Goal: Check status: Check status

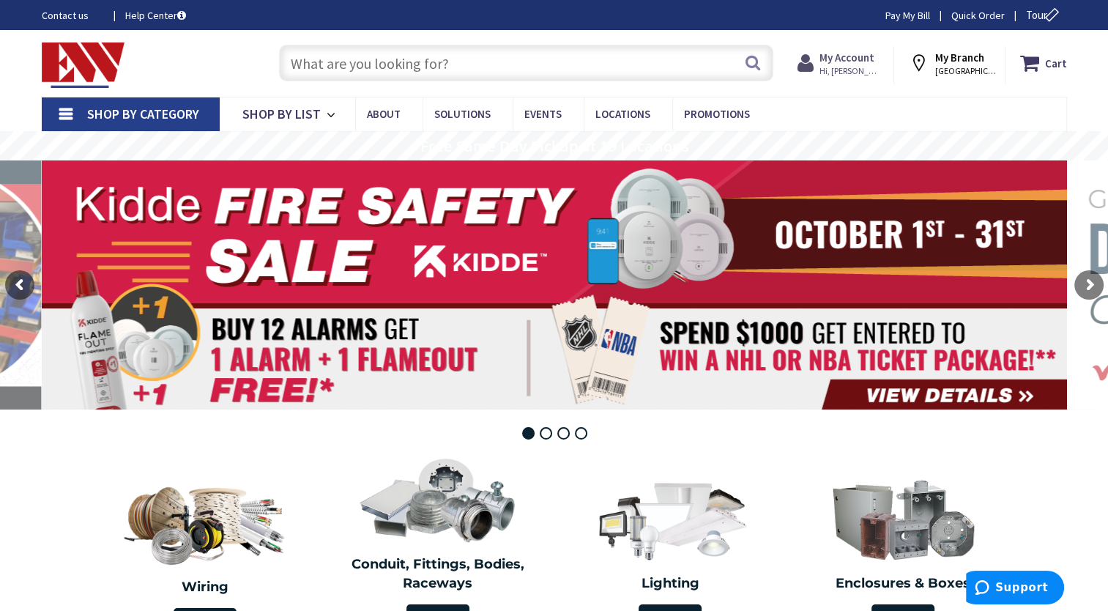
click at [862, 56] on strong "My Account" at bounding box center [847, 58] width 55 height 14
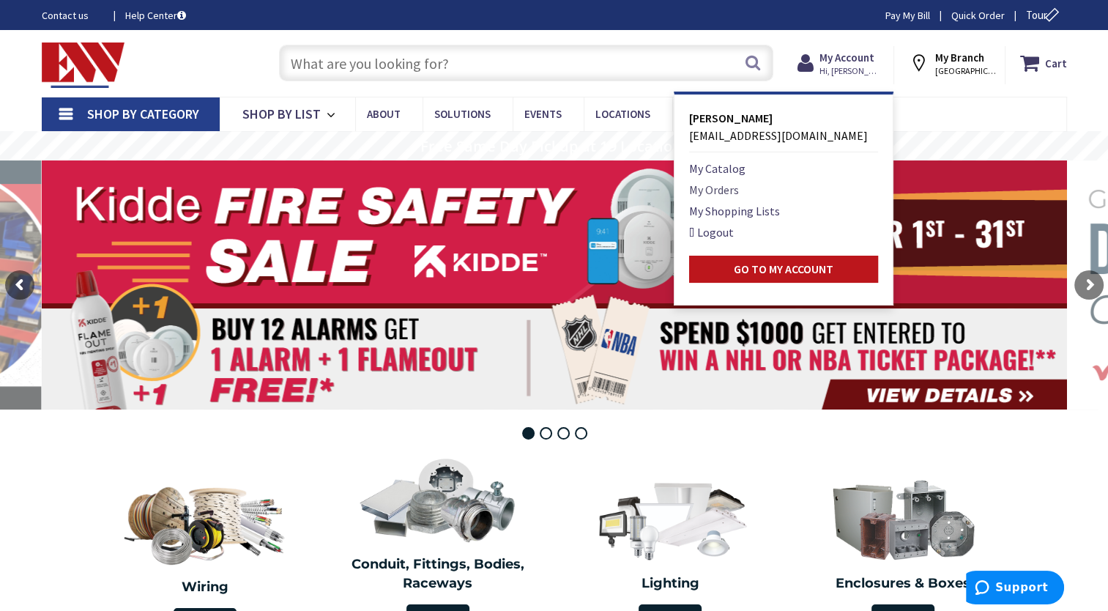
click at [727, 191] on link "My Orders" at bounding box center [714, 190] width 50 height 18
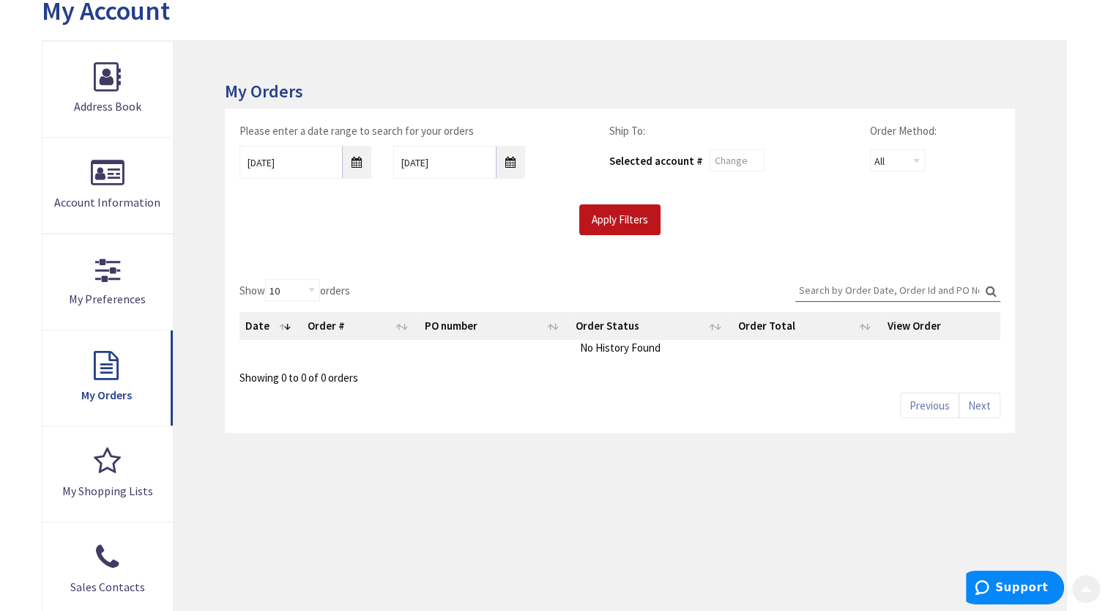
scroll to position [220, 0]
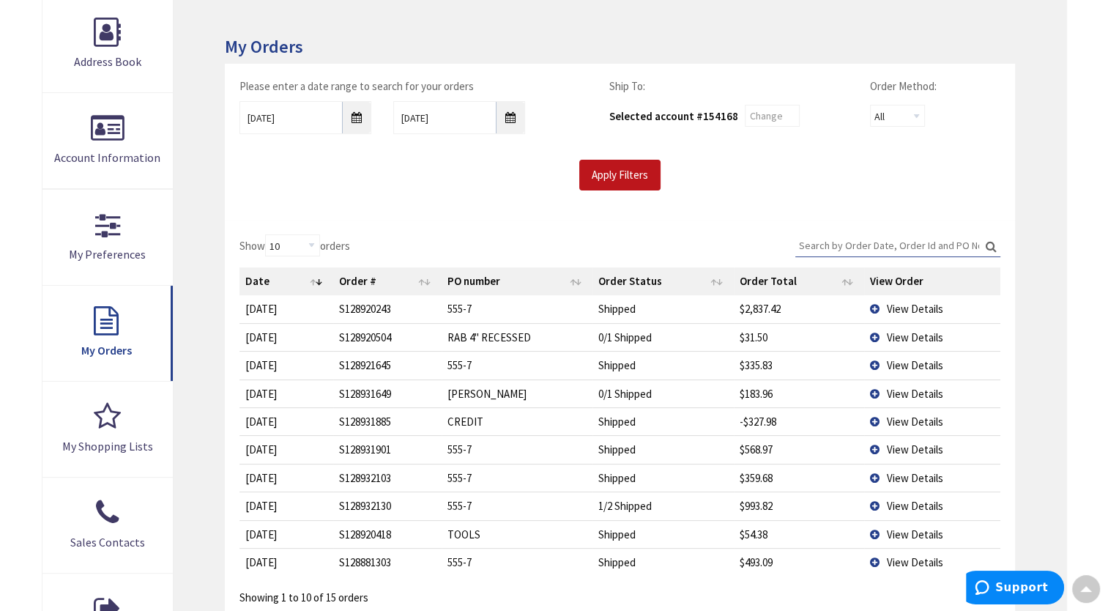
click at [873, 306] on td "View Details" at bounding box center [932, 308] width 136 height 27
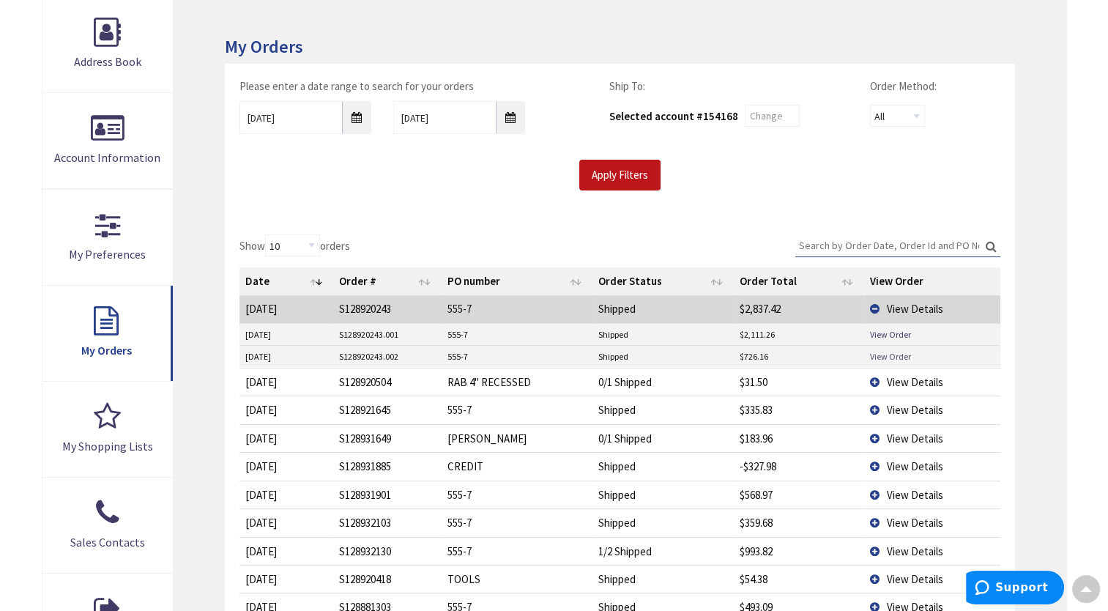
click at [885, 351] on link "View Order" at bounding box center [890, 356] width 41 height 12
click at [887, 329] on link "View Order" at bounding box center [890, 334] width 41 height 12
click at [894, 333] on link "View Order" at bounding box center [890, 334] width 41 height 12
click at [872, 304] on td "View Details" at bounding box center [932, 308] width 136 height 27
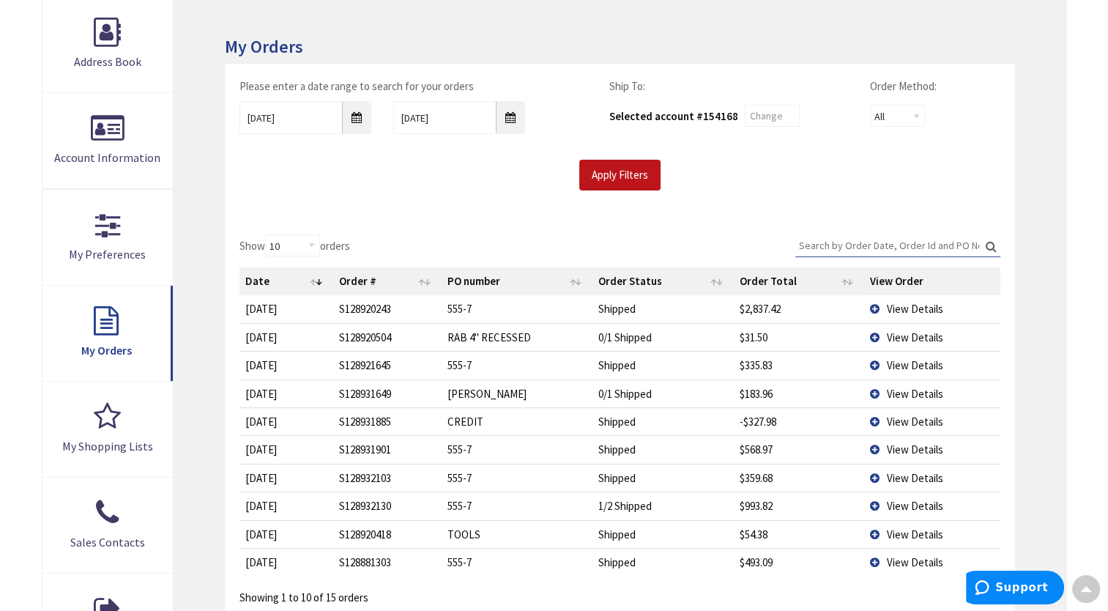
click at [892, 360] on span "View Details" at bounding box center [915, 365] width 56 height 14
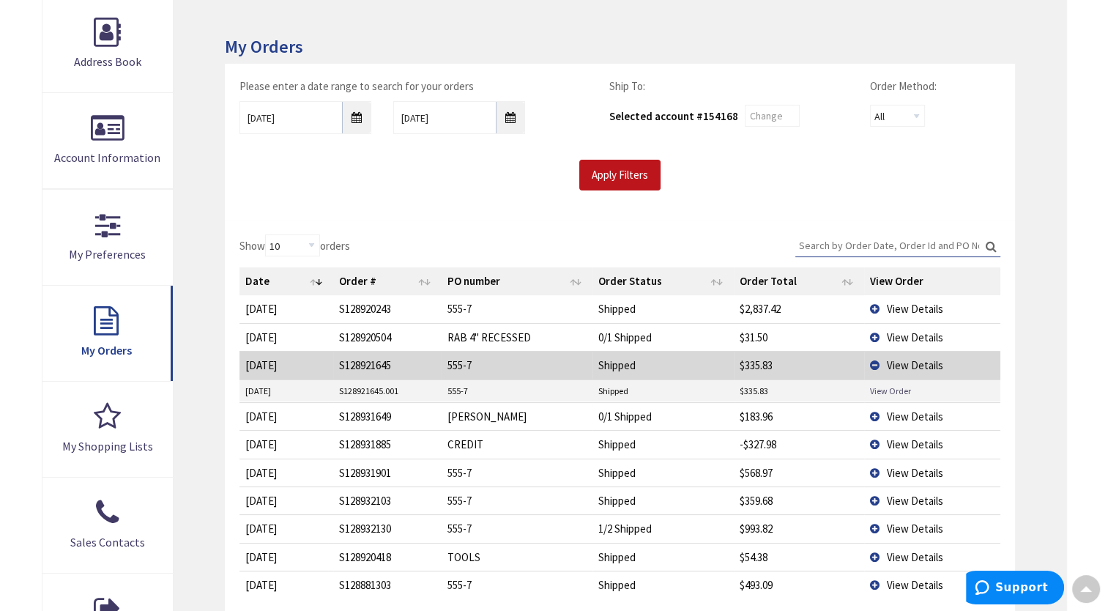
click at [893, 387] on link "View Order" at bounding box center [890, 391] width 41 height 12
click at [876, 365] on td "View Details" at bounding box center [932, 365] width 136 height 28
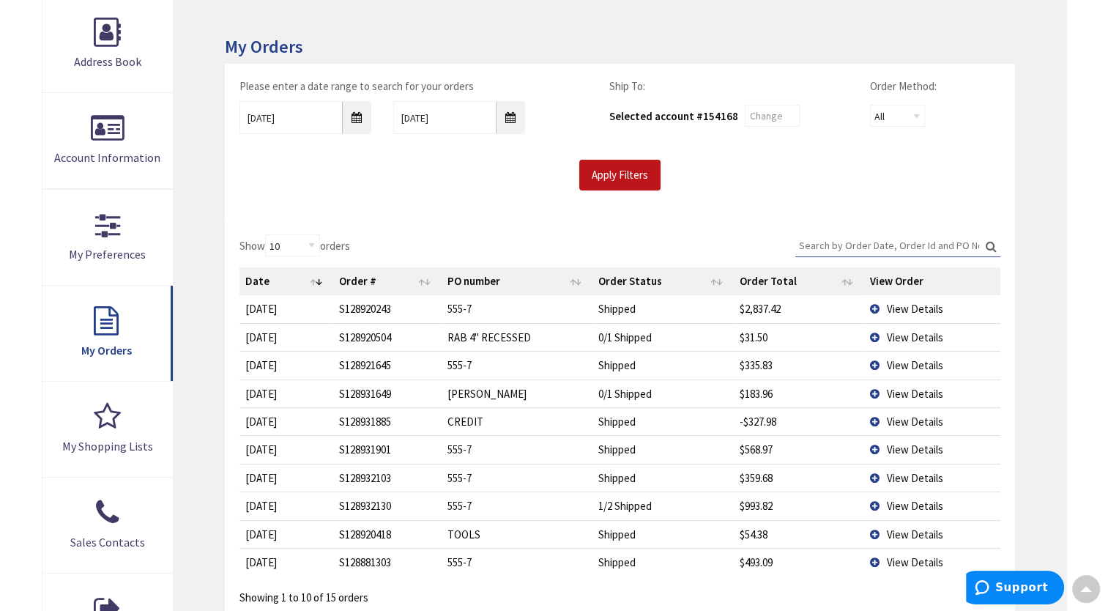
click at [875, 418] on td "View Details" at bounding box center [932, 421] width 136 height 28
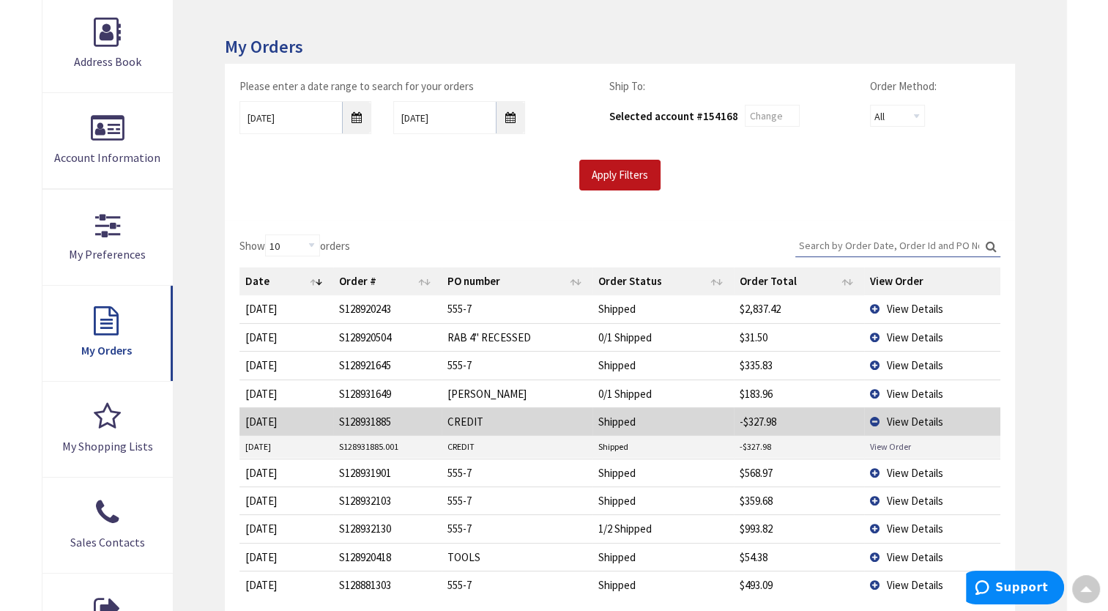
click at [888, 441] on link "View Order" at bounding box center [890, 446] width 41 height 12
click at [891, 418] on span "View Details" at bounding box center [915, 422] width 56 height 14
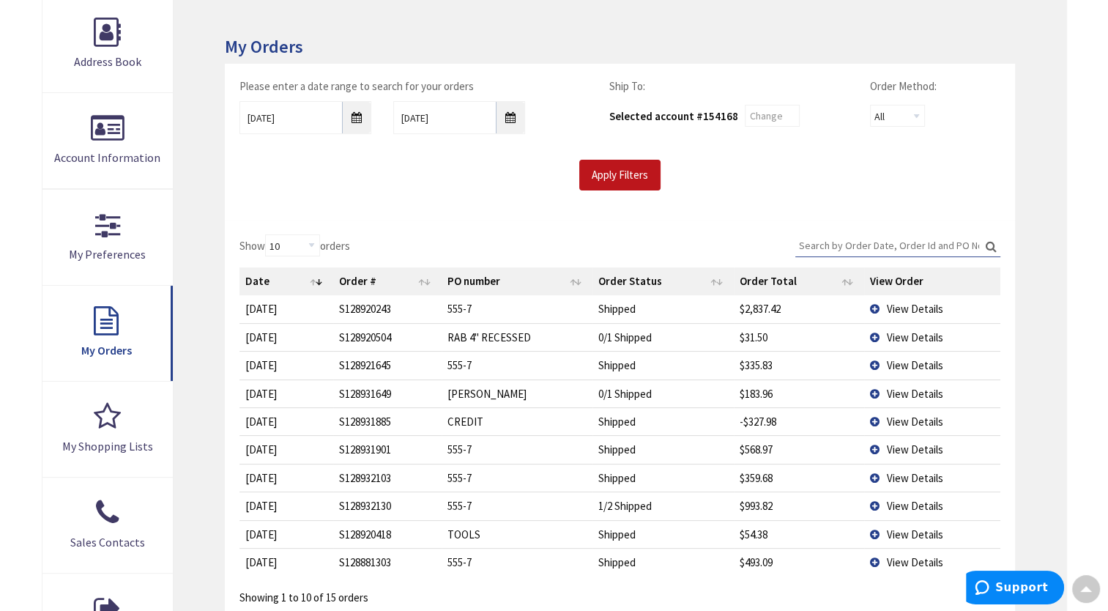
click at [875, 449] on td "View Details" at bounding box center [932, 449] width 136 height 28
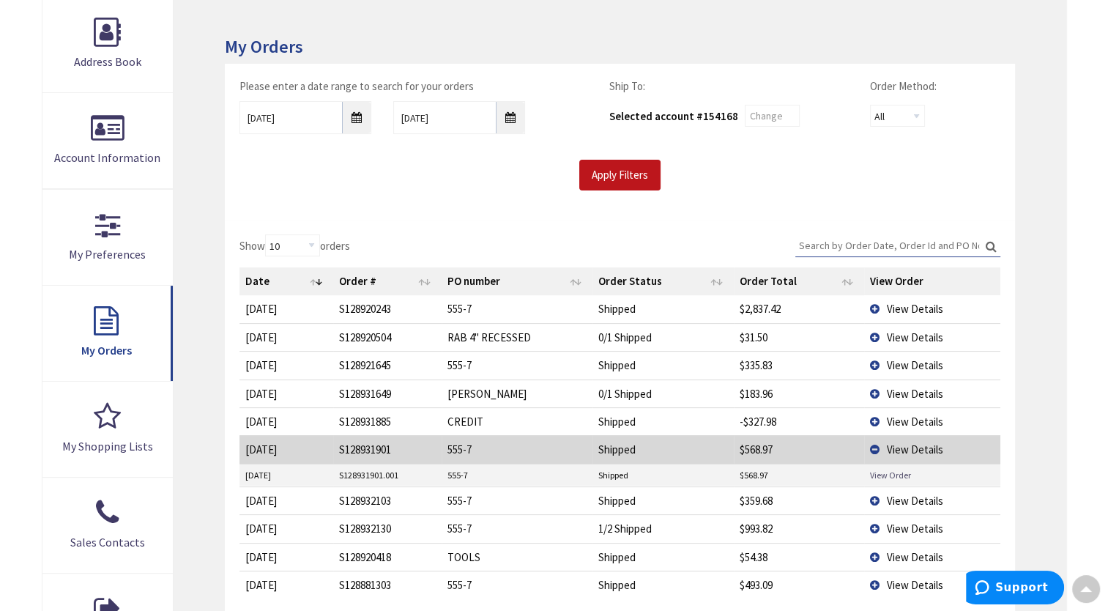
click at [886, 471] on link "View Order" at bounding box center [890, 475] width 41 height 12
click at [905, 447] on span "View Details" at bounding box center [915, 449] width 56 height 14
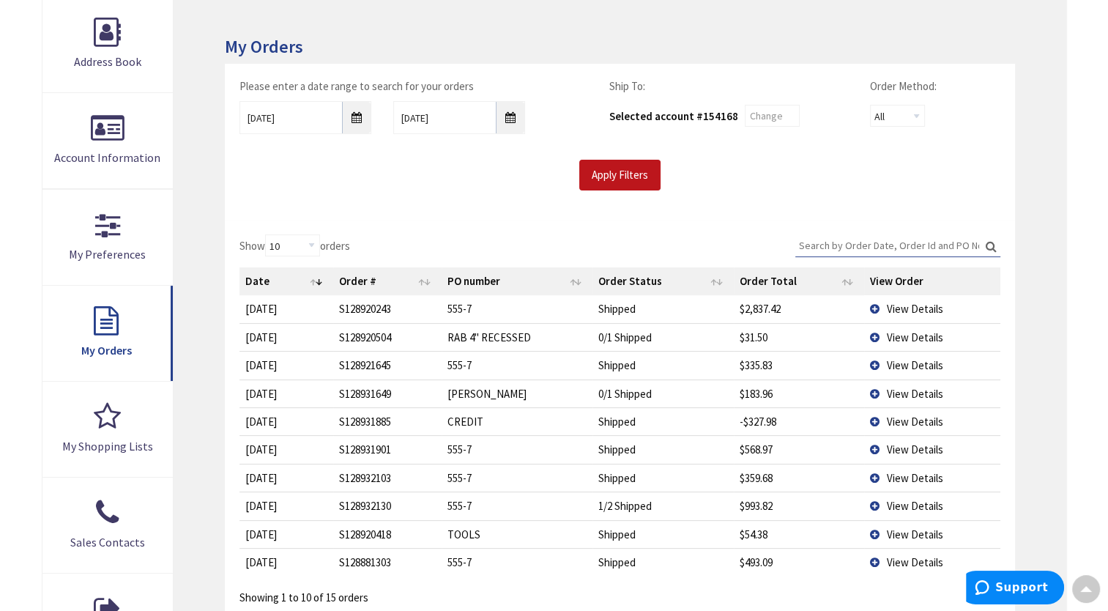
click at [876, 502] on td "View Details" at bounding box center [932, 505] width 136 height 28
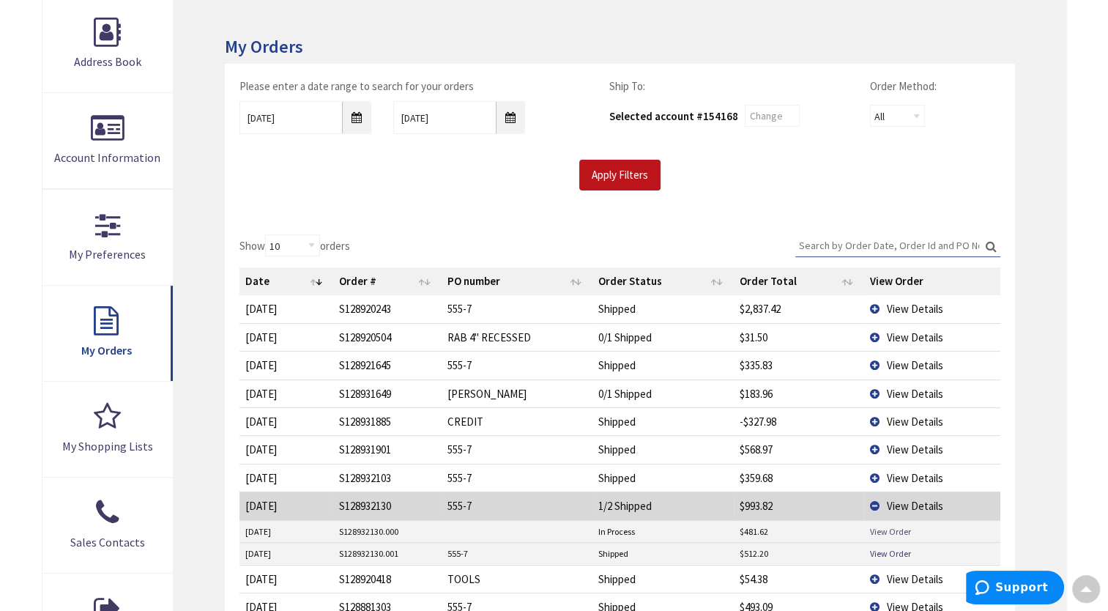
click at [893, 530] on link "View Order" at bounding box center [890, 531] width 41 height 12
click at [879, 552] on link "View Order" at bounding box center [890, 553] width 41 height 12
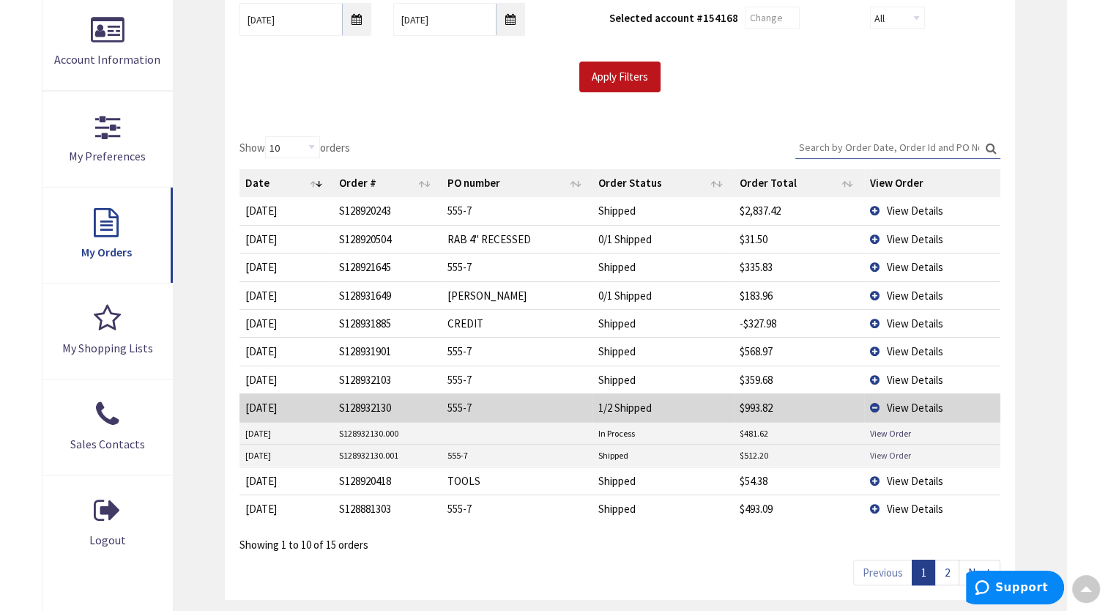
scroll to position [293, 0]
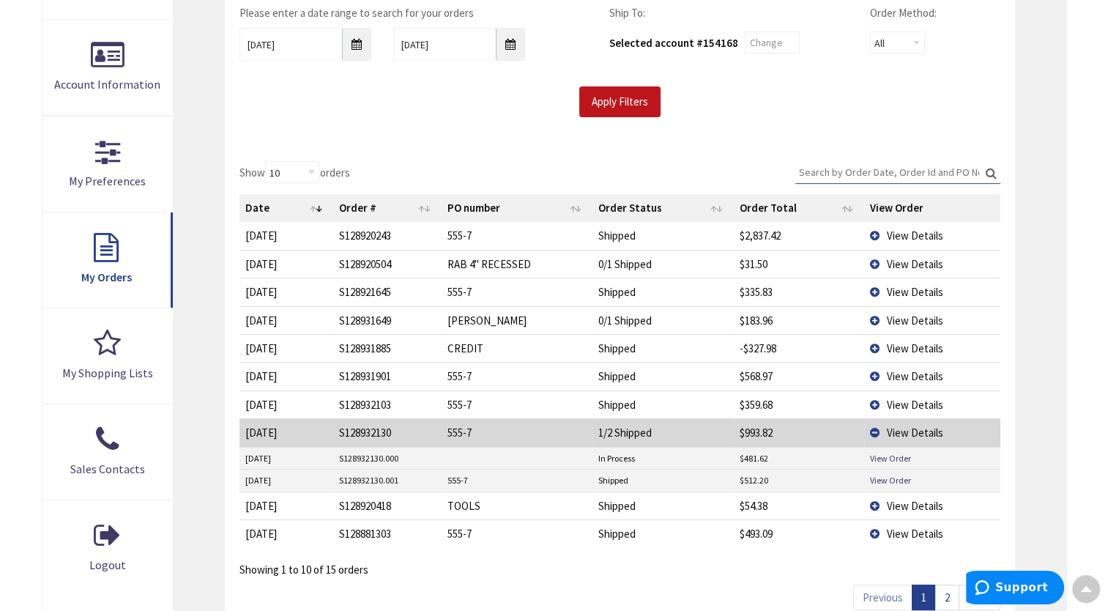
click at [630, 432] on td "1/2 Shipped" at bounding box center [663, 432] width 141 height 28
click at [873, 431] on td "View Details" at bounding box center [932, 432] width 136 height 28
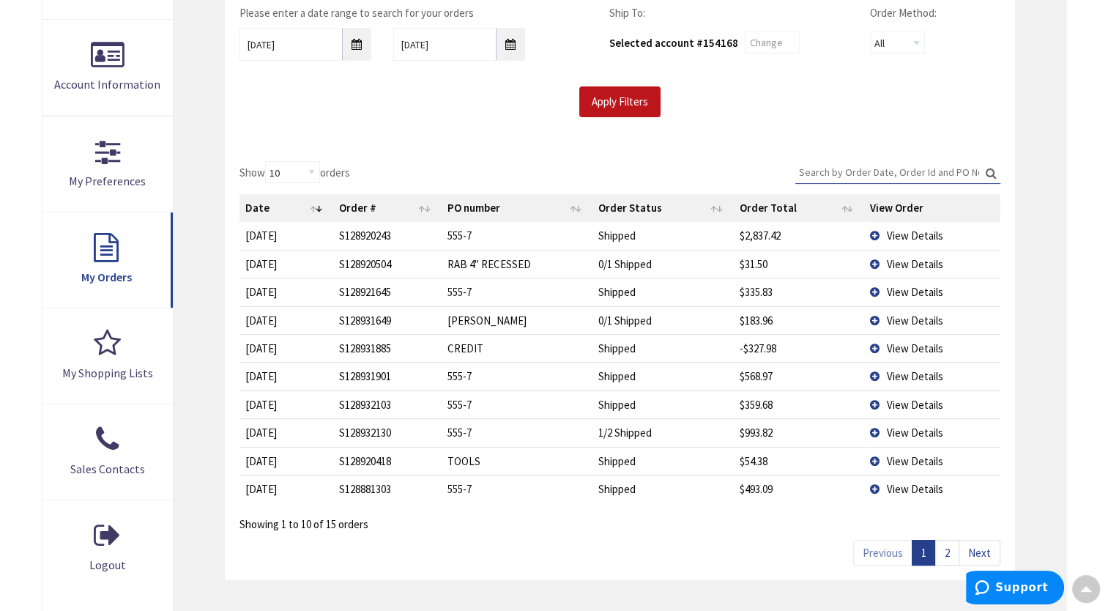
click at [634, 431] on td "1/2 Shipped" at bounding box center [663, 432] width 141 height 28
click at [875, 428] on td "View Details" at bounding box center [932, 432] width 136 height 28
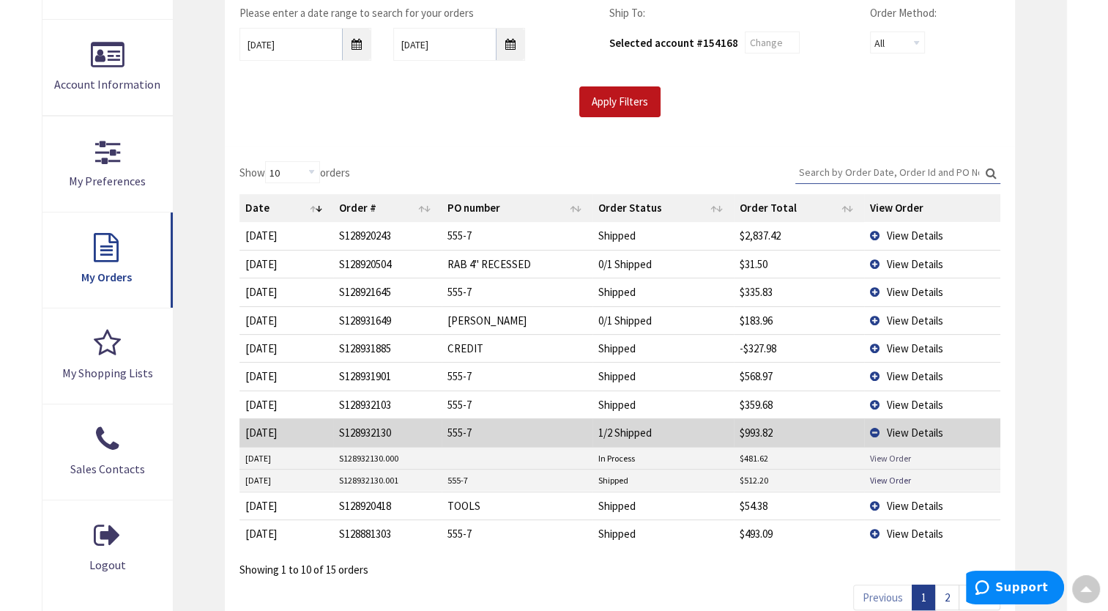
click at [893, 458] on link "View Order" at bounding box center [890, 458] width 41 height 12
click at [888, 475] on link "View Order" at bounding box center [890, 480] width 41 height 12
click at [876, 431] on td "View Details" at bounding box center [932, 432] width 136 height 28
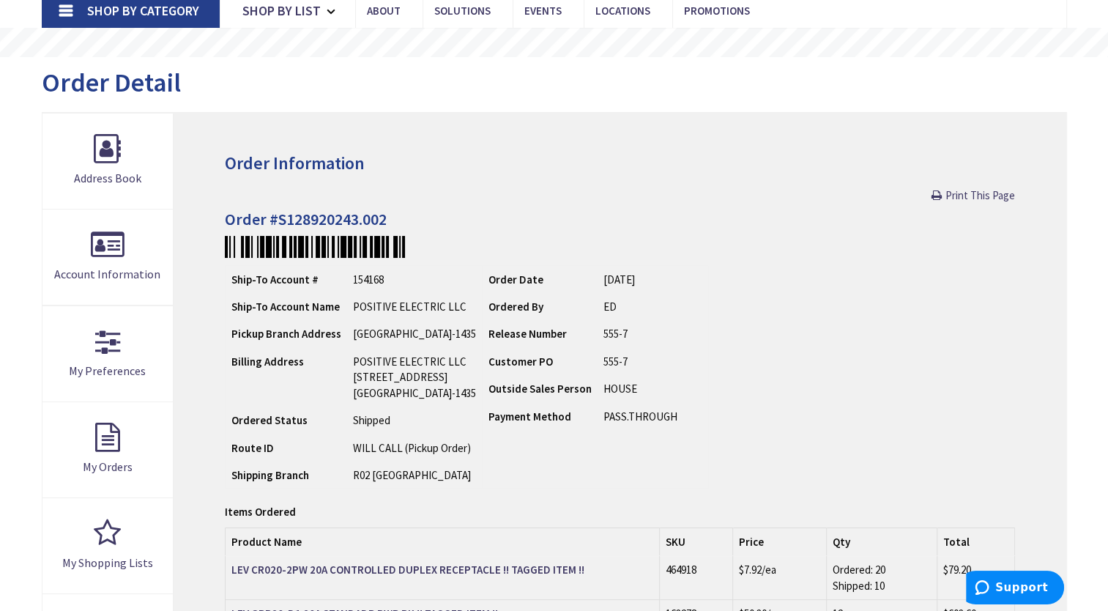
scroll to position [293, 0]
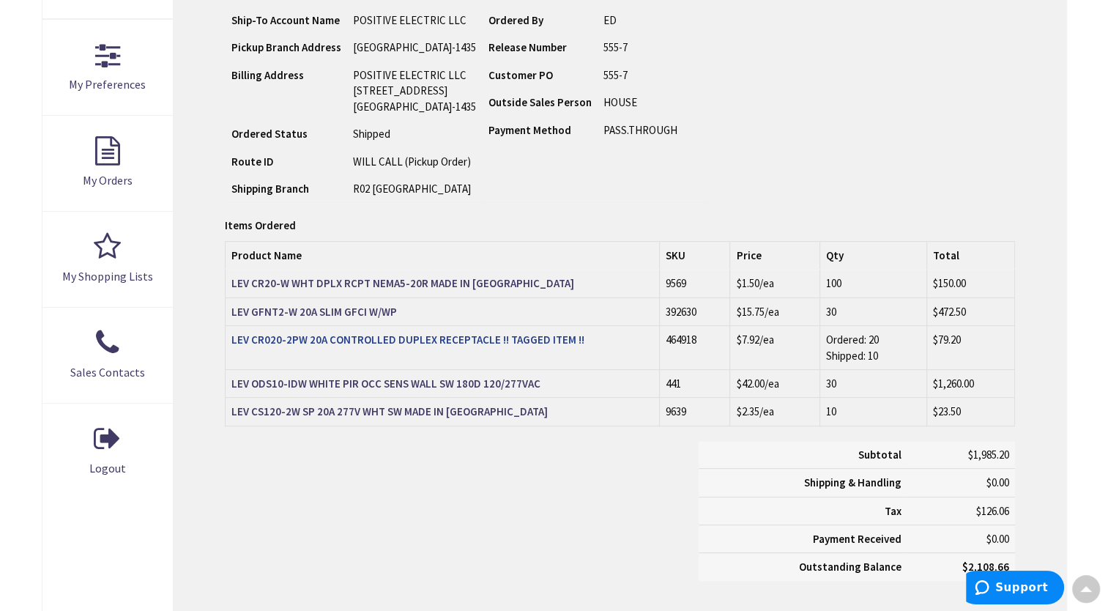
scroll to position [366, 0]
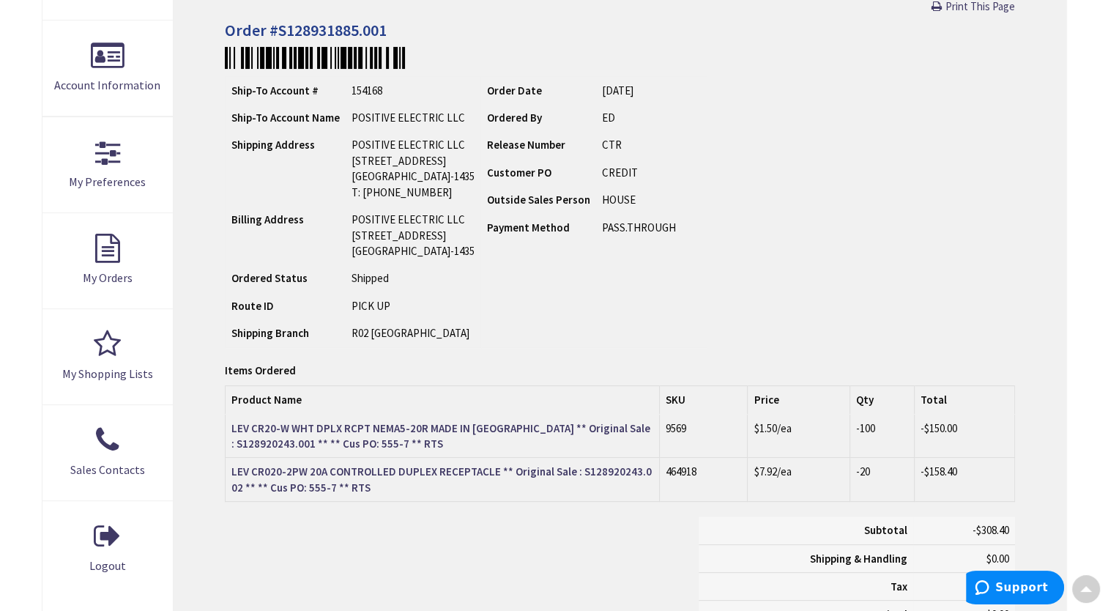
scroll to position [293, 0]
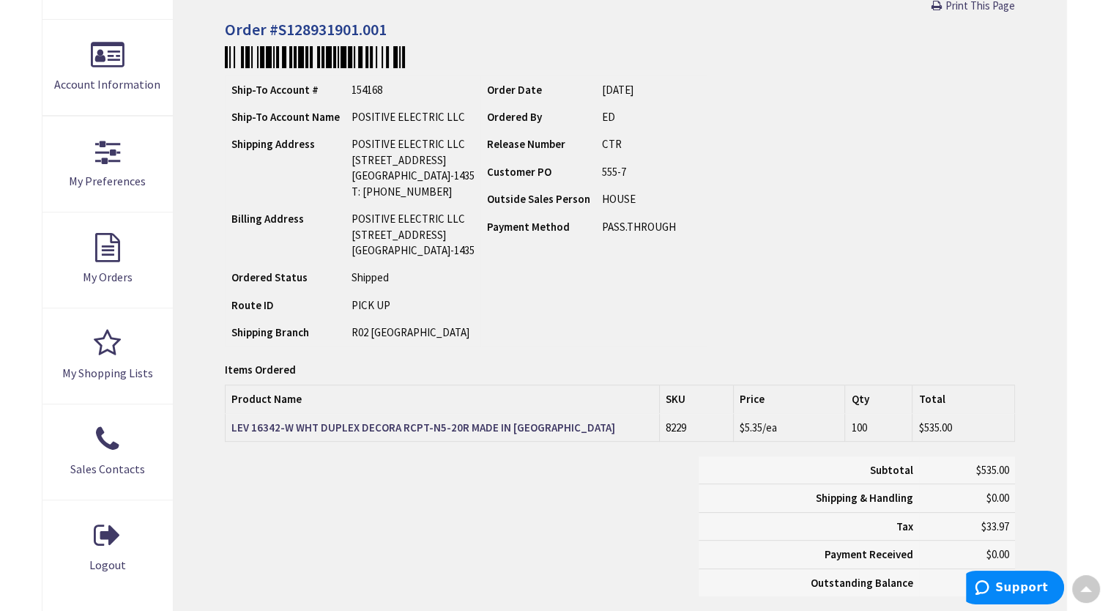
scroll to position [366, 0]
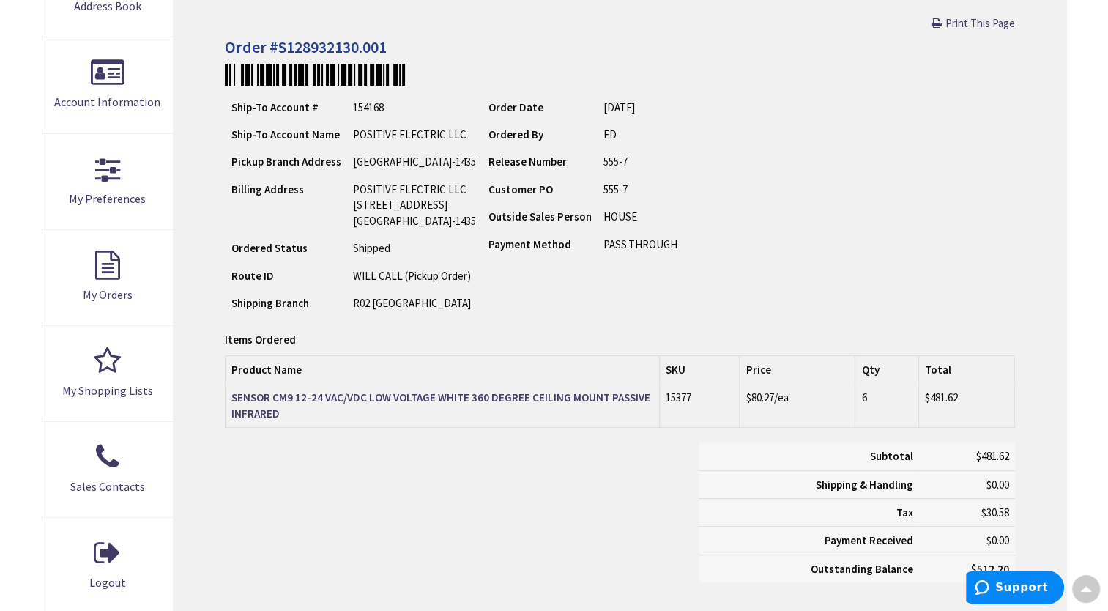
scroll to position [293, 0]
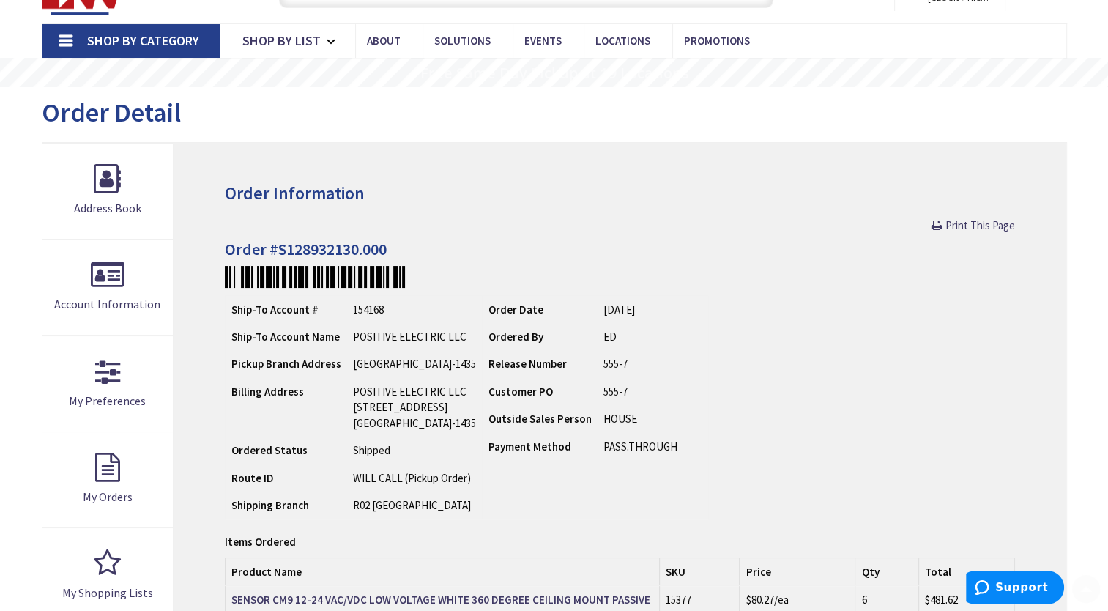
scroll to position [146, 0]
